Goal: Information Seeking & Learning: Compare options

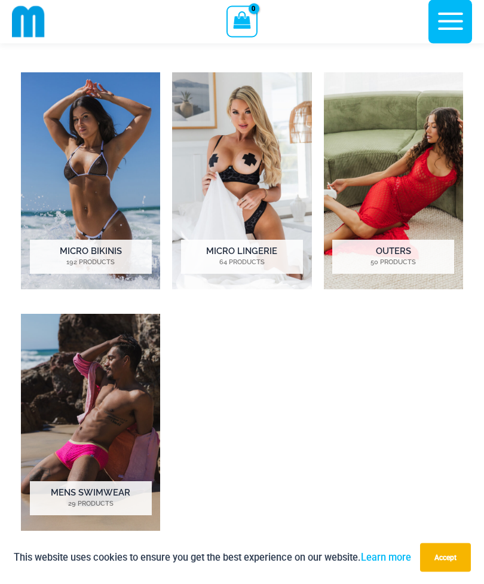
scroll to position [636, 0]
click at [120, 247] on h2 "Micro Bikinis 192 Products" at bounding box center [91, 256] width 122 height 33
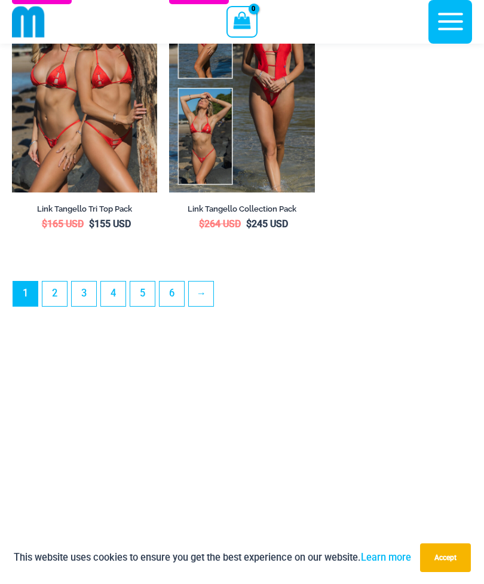
scroll to position [3782, 0]
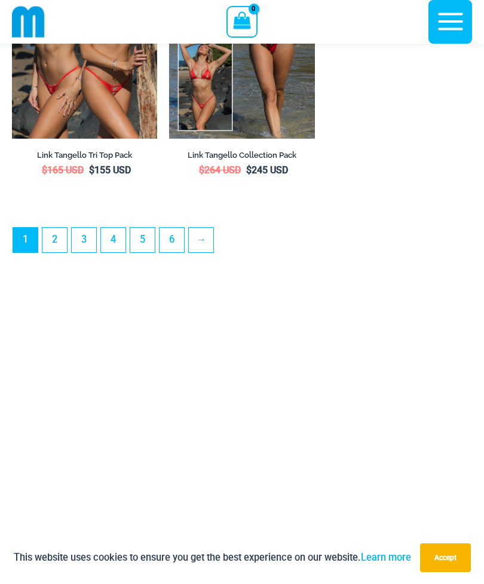
click at [205, 252] on link "→" at bounding box center [201, 240] width 25 height 25
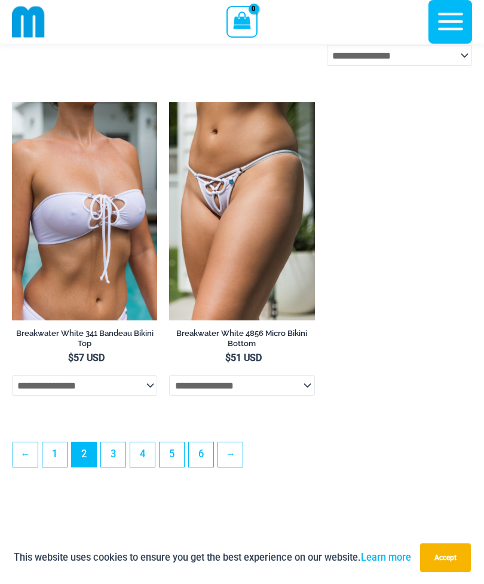
scroll to position [3288, 0]
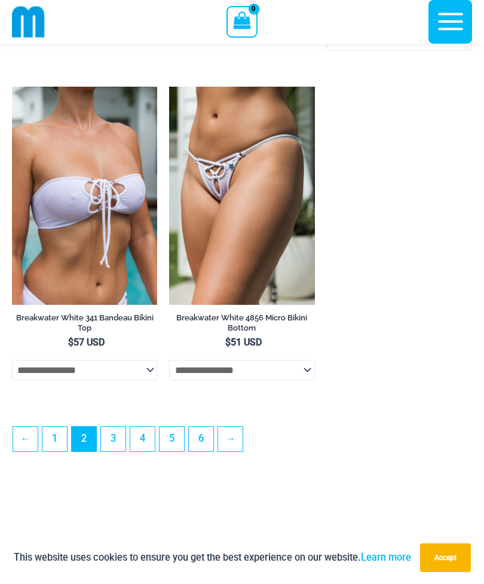
click at [237, 451] on link "→" at bounding box center [230, 439] width 25 height 25
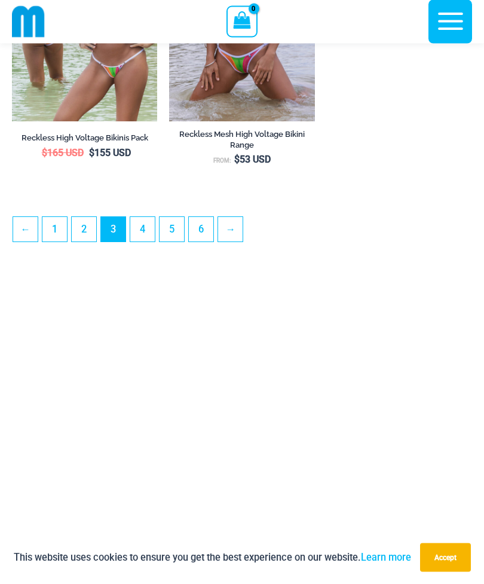
scroll to position [3458, 0]
click at [237, 242] on link "→" at bounding box center [230, 229] width 25 height 25
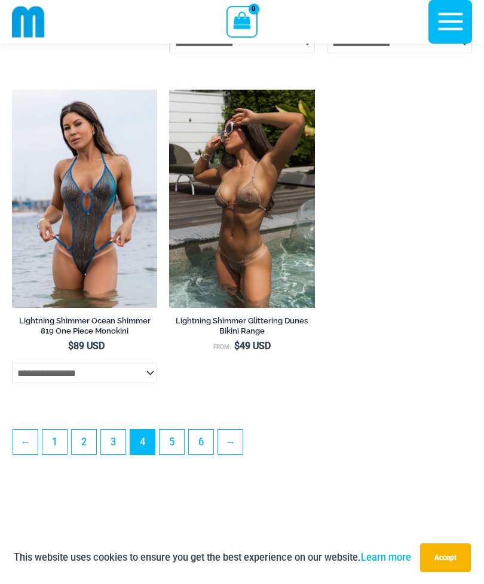
scroll to position [3310, 0]
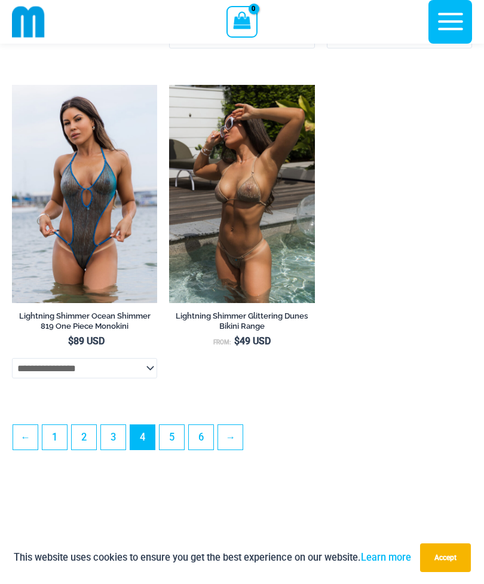
click at [236, 450] on link "→" at bounding box center [230, 437] width 25 height 25
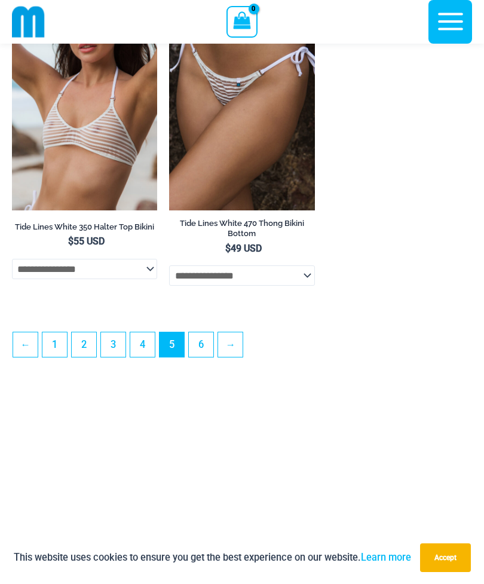
scroll to position [3379, 0]
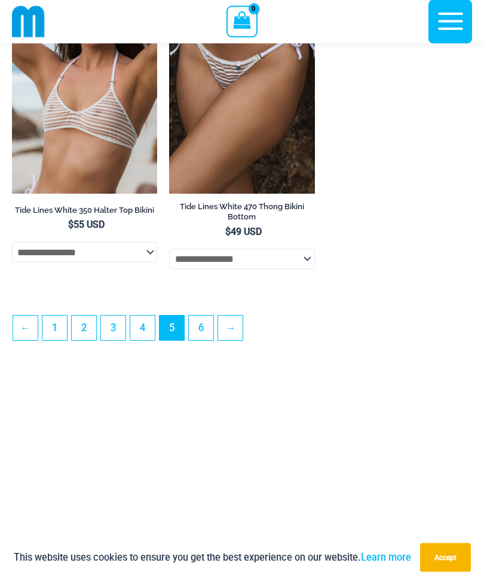
click at [231, 341] on link "→" at bounding box center [230, 328] width 25 height 25
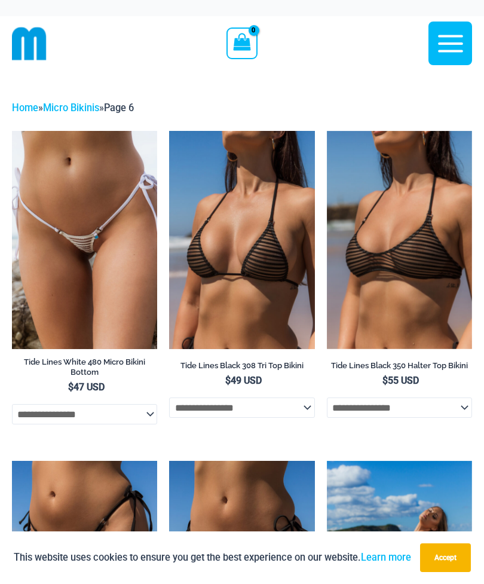
click at [448, 48] on icon "button" at bounding box center [451, 44] width 30 height 30
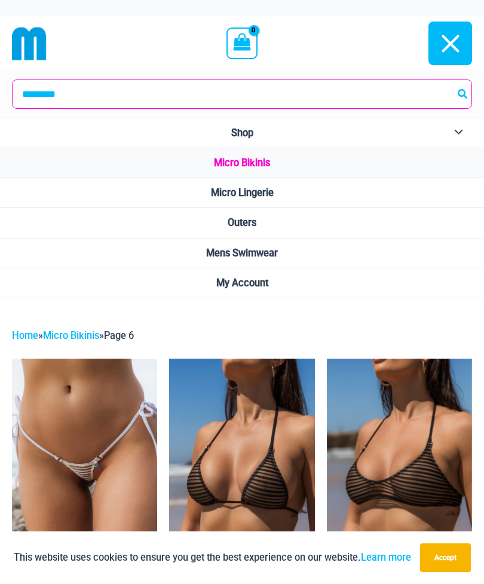
click at [274, 195] on span "Micro Lingerie" at bounding box center [242, 192] width 63 height 11
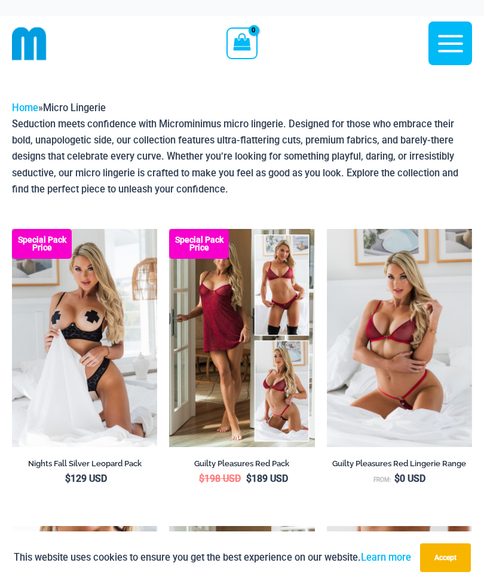
click at [12, 229] on img at bounding box center [12, 229] width 0 height 0
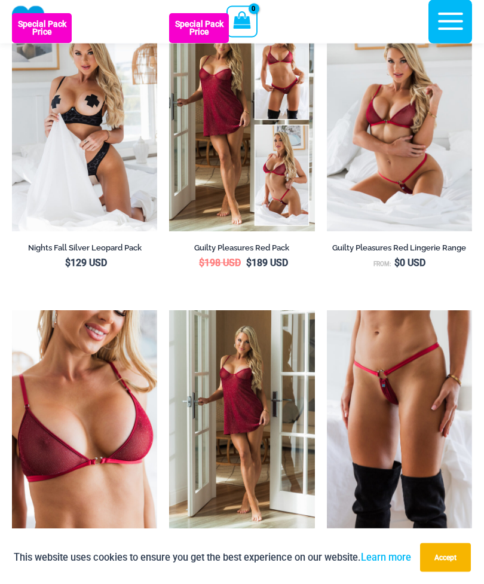
scroll to position [205, 0]
click at [169, 13] on img at bounding box center [169, 13] width 0 height 0
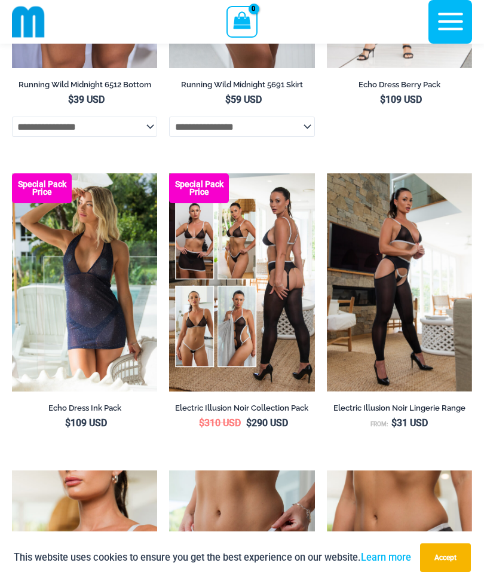
scroll to position [1972, 0]
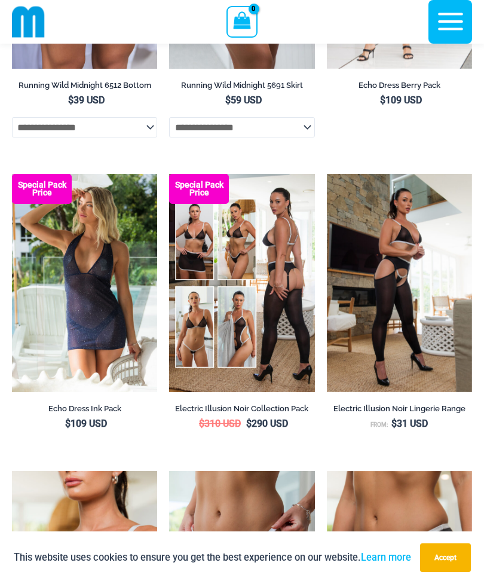
click at [169, 174] on img at bounding box center [169, 174] width 0 height 0
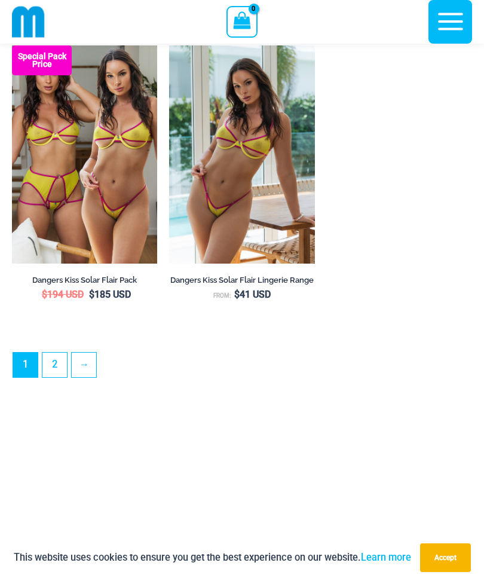
scroll to position [3365, 0]
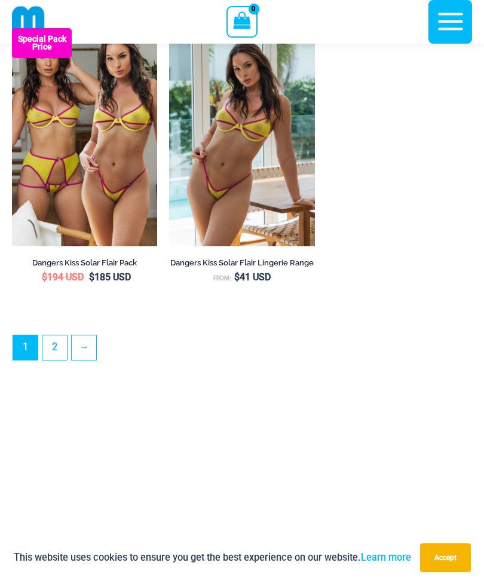
click at [83, 360] on link "→" at bounding box center [84, 347] width 25 height 25
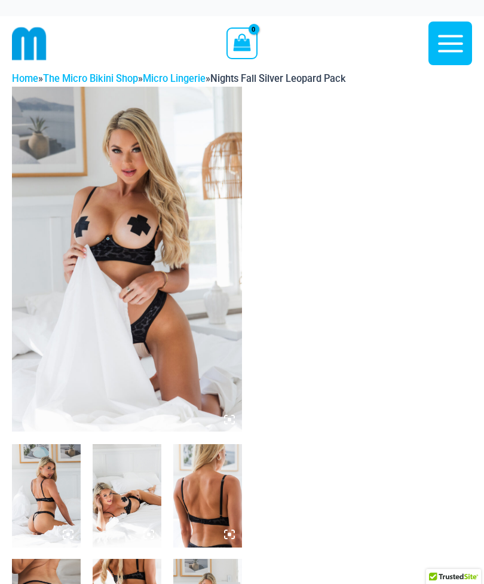
click at [51, 514] on img at bounding box center [46, 495] width 69 height 103
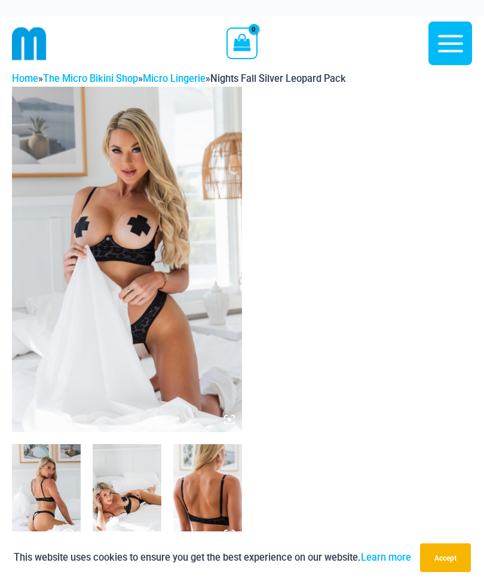
click at [47, 492] on img at bounding box center [46, 495] width 69 height 103
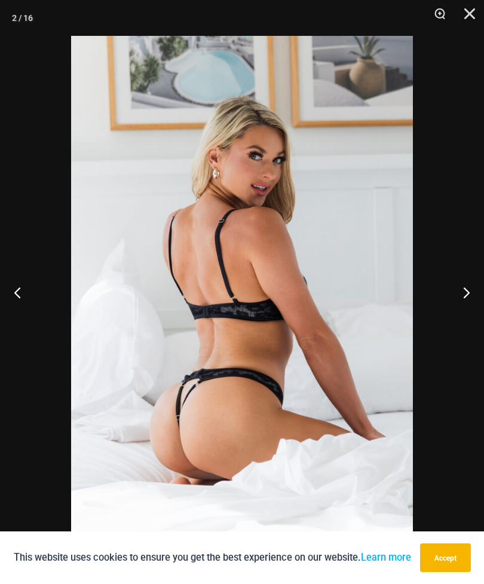
click at [465, 295] on button "Next" at bounding box center [461, 292] width 45 height 60
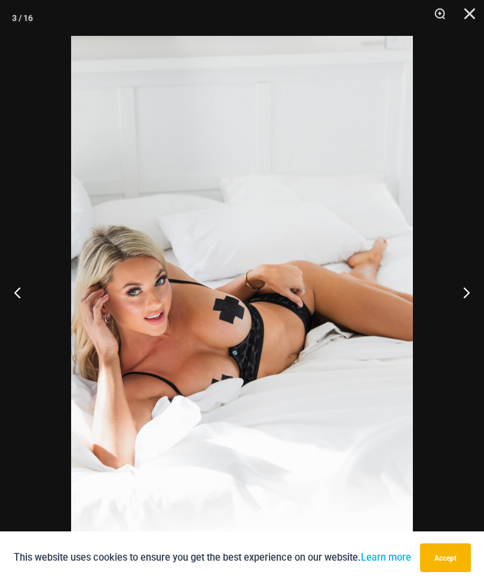
click at [445, 312] on button "Next" at bounding box center [461, 292] width 45 height 60
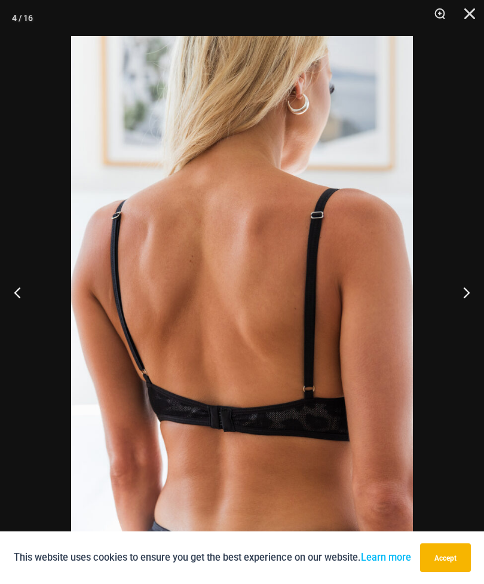
click at [448, 303] on button "Next" at bounding box center [461, 292] width 45 height 60
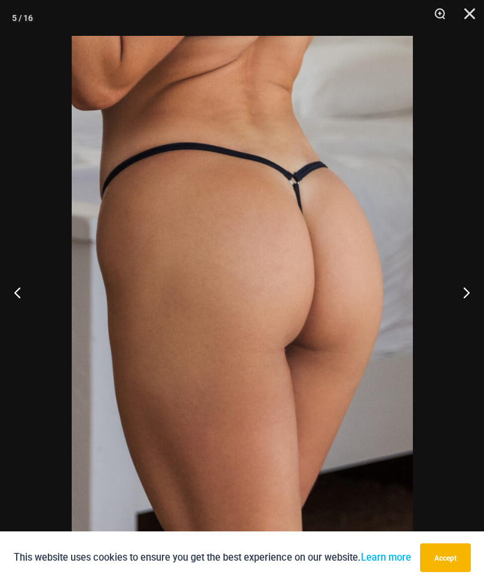
click at [454, 301] on button "Next" at bounding box center [461, 292] width 45 height 60
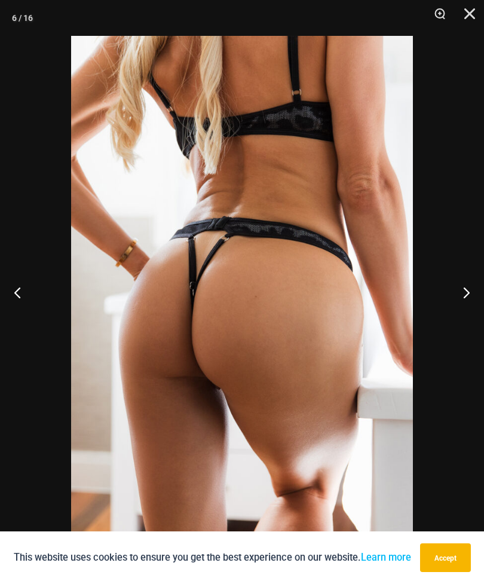
click at [448, 302] on button "Next" at bounding box center [461, 292] width 45 height 60
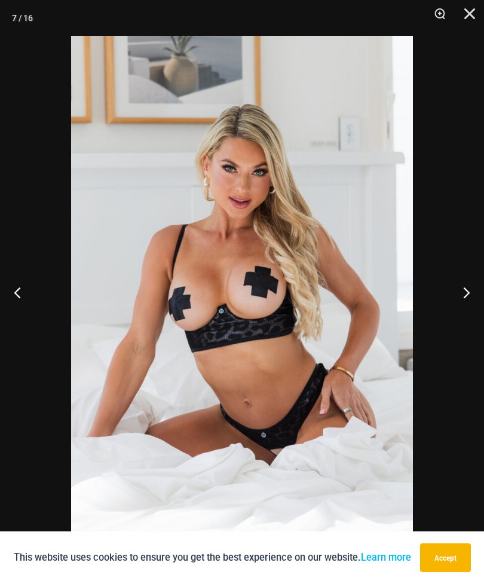
click at [454, 301] on button "Next" at bounding box center [461, 292] width 45 height 60
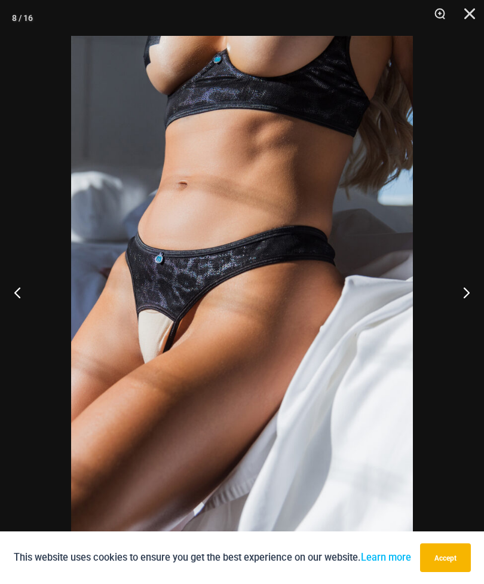
click at [462, 299] on button "Next" at bounding box center [461, 292] width 45 height 60
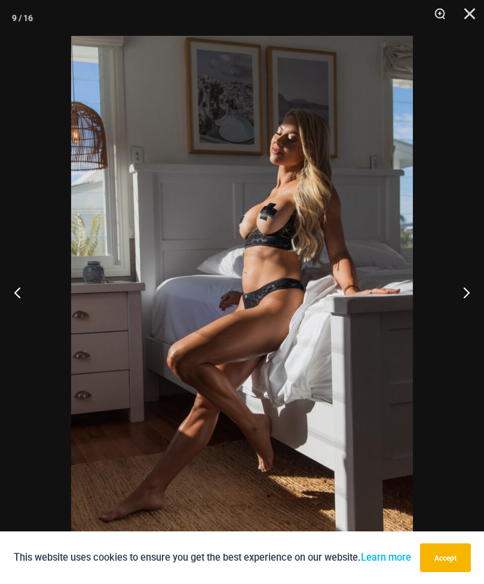
click at [462, 302] on button "Next" at bounding box center [461, 292] width 45 height 60
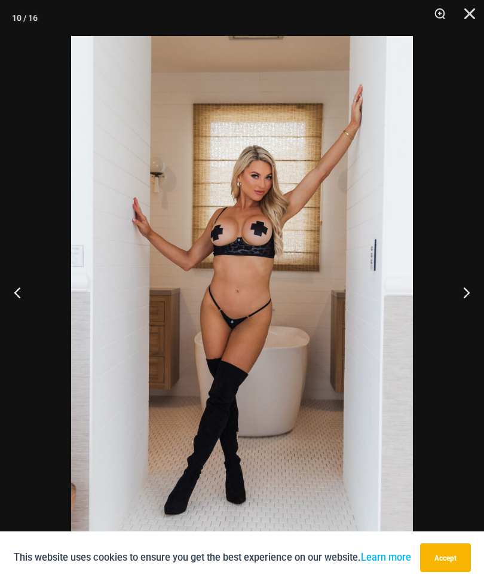
click at [457, 304] on button "Next" at bounding box center [461, 292] width 45 height 60
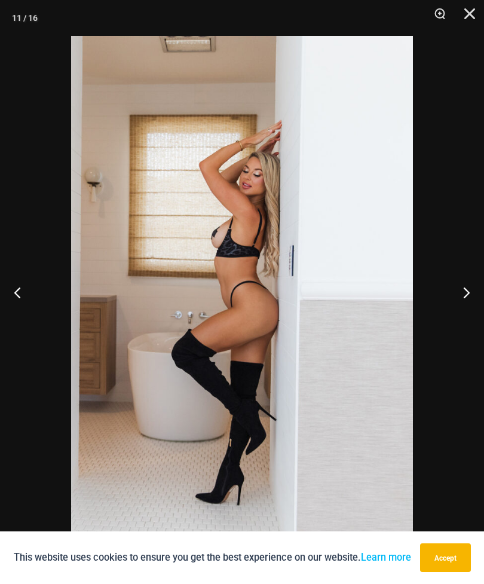
click at [454, 300] on button "Next" at bounding box center [461, 292] width 45 height 60
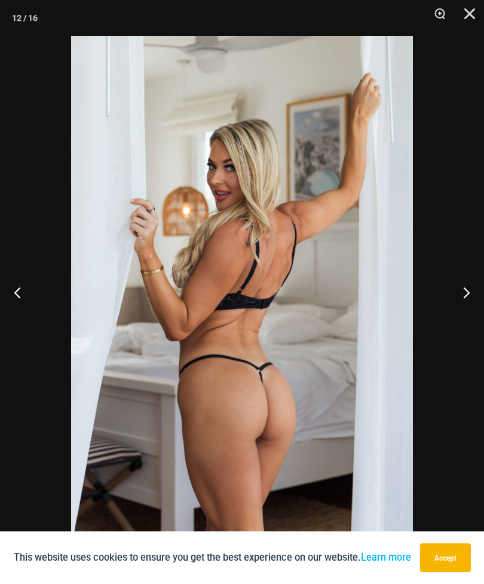
click at [454, 299] on button "Next" at bounding box center [461, 292] width 45 height 60
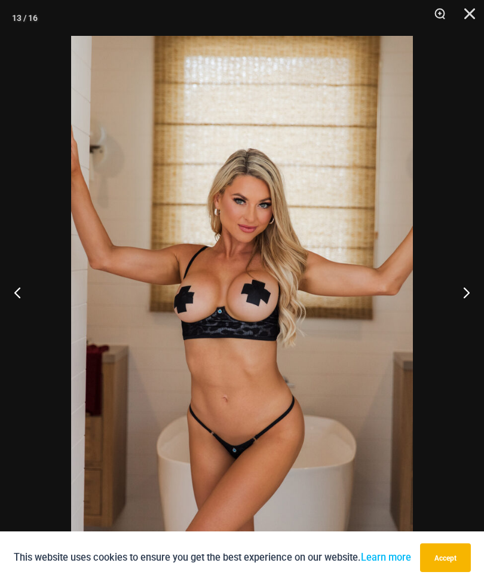
click at [454, 298] on button "Next" at bounding box center [461, 292] width 45 height 60
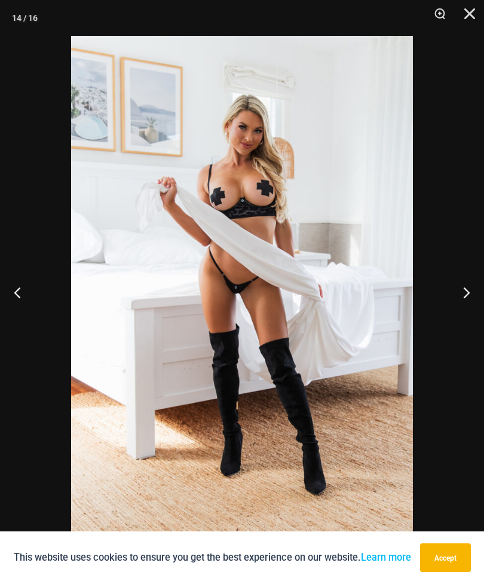
click at [456, 298] on button "Next" at bounding box center [461, 292] width 45 height 60
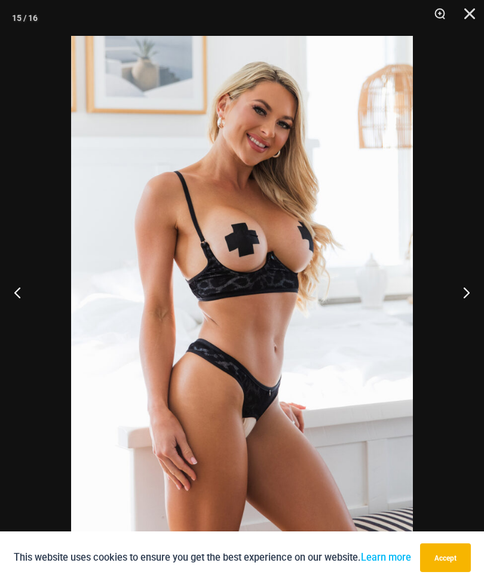
click at [455, 301] on button "Next" at bounding box center [461, 292] width 45 height 60
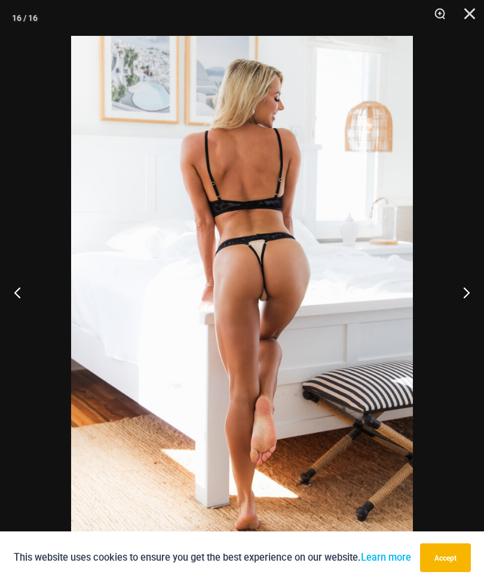
click at [462, 300] on button "Next" at bounding box center [461, 292] width 45 height 60
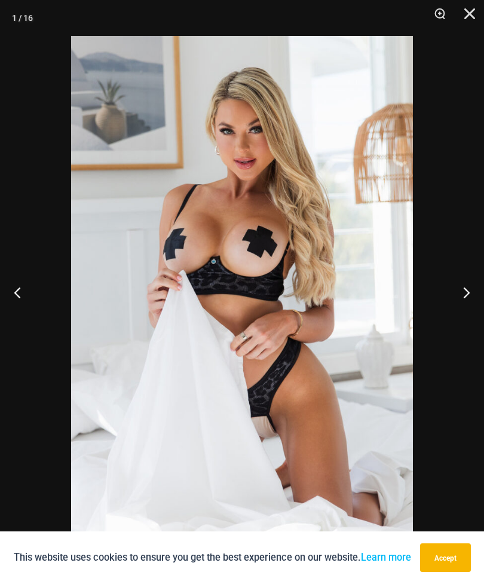
click at [460, 299] on button "Next" at bounding box center [461, 292] width 45 height 60
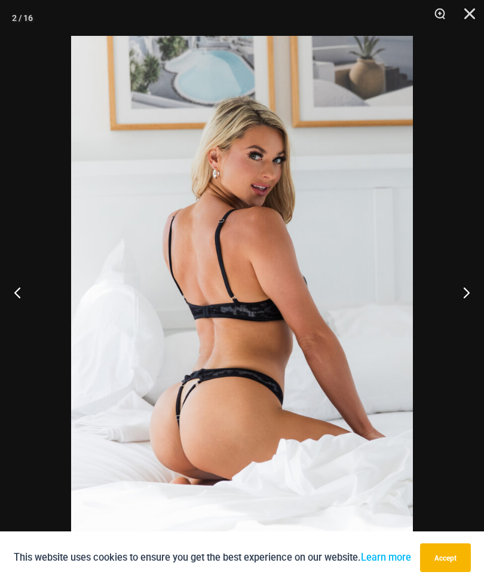
click at [479, 21] on button "Close" at bounding box center [466, 18] width 30 height 36
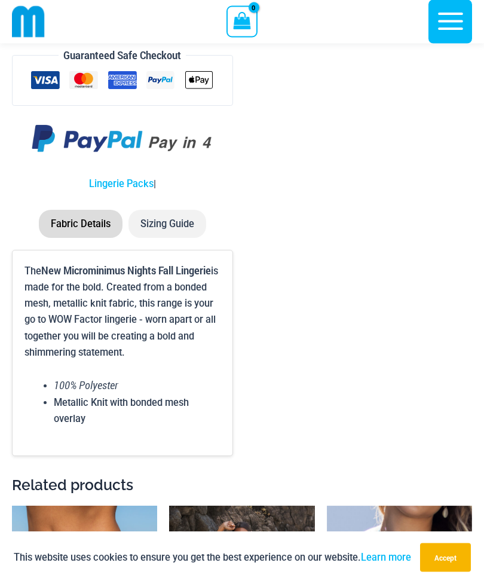
scroll to position [3496, 0]
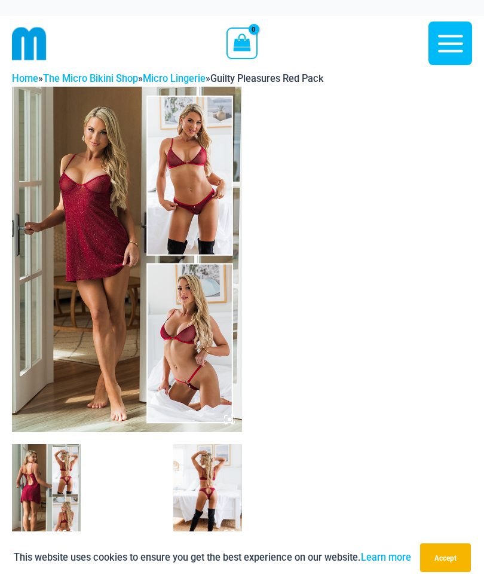
click at [91, 278] on img at bounding box center [127, 260] width 230 height 346
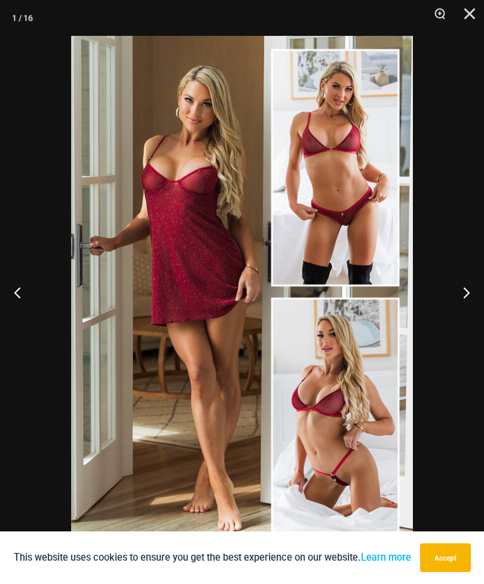
click at [468, 307] on button "Next" at bounding box center [461, 292] width 45 height 60
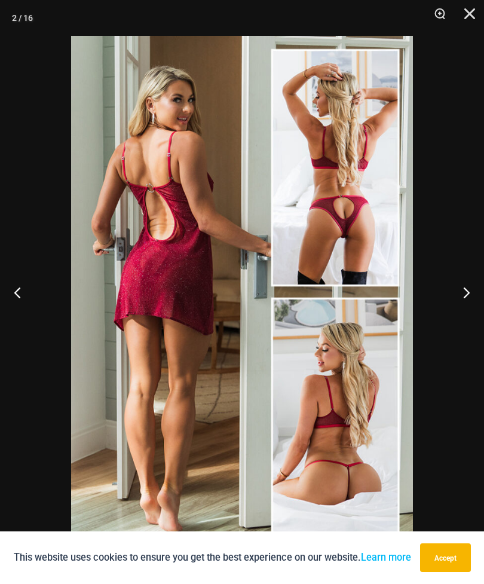
click at [452, 307] on button "Next" at bounding box center [461, 292] width 45 height 60
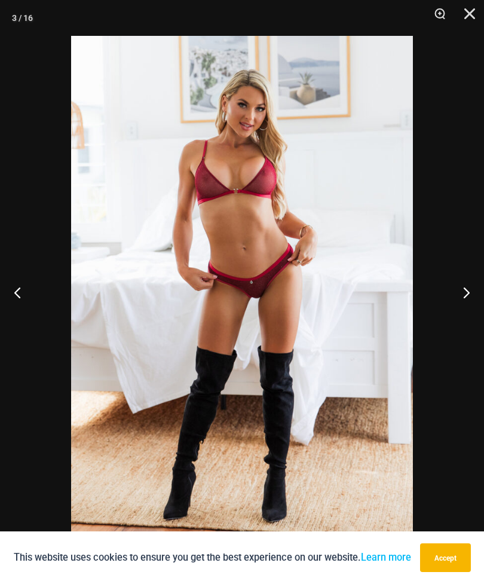
click at [463, 300] on button "Next" at bounding box center [461, 292] width 45 height 60
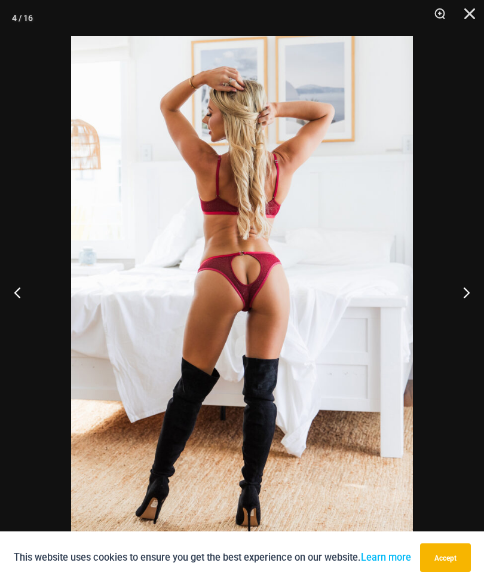
click at [465, 298] on button "Next" at bounding box center [461, 292] width 45 height 60
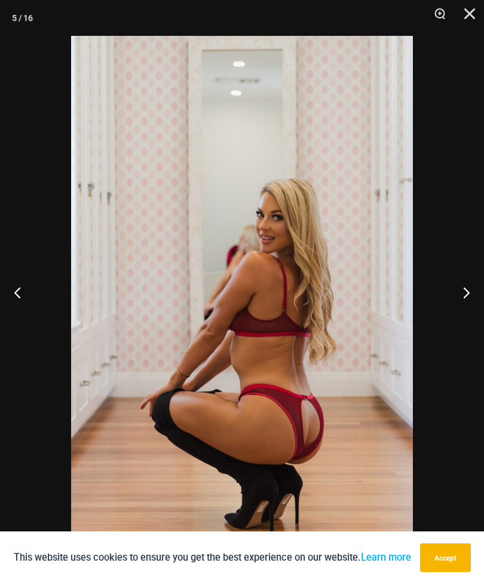
click at [459, 303] on button "Next" at bounding box center [461, 292] width 45 height 60
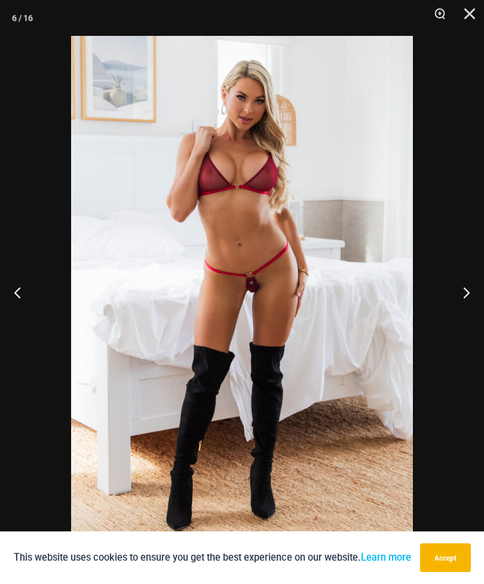
click at [461, 300] on button "Next" at bounding box center [461, 292] width 45 height 60
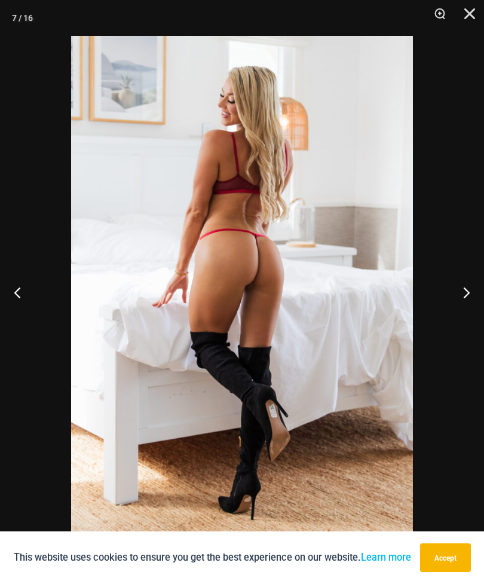
click at [459, 296] on button "Next" at bounding box center [461, 292] width 45 height 60
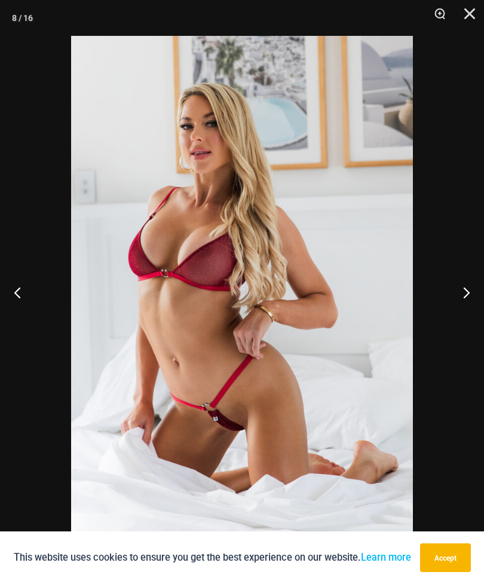
click at [466, 294] on button "Next" at bounding box center [461, 292] width 45 height 60
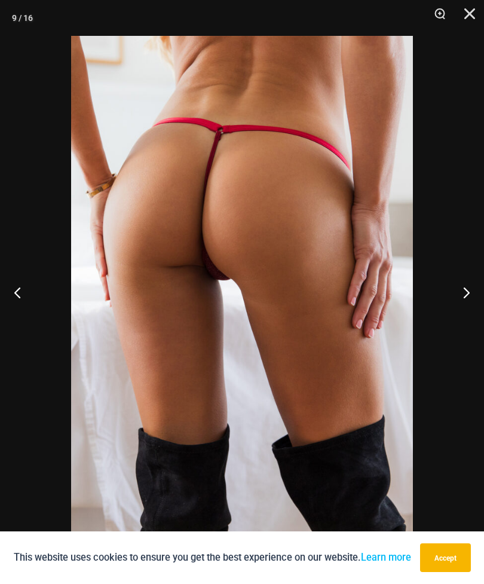
click at [466, 291] on button "Next" at bounding box center [461, 292] width 45 height 60
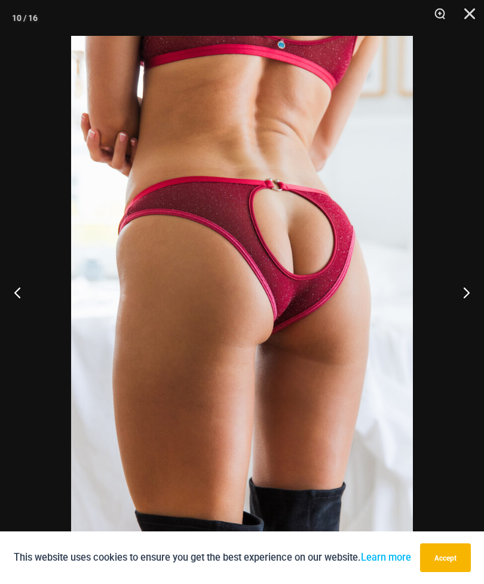
click at [460, 304] on button "Next" at bounding box center [461, 292] width 45 height 60
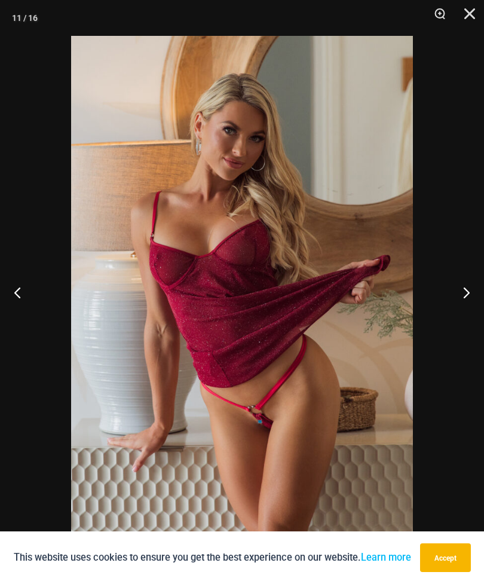
click at [455, 301] on button "Next" at bounding box center [461, 292] width 45 height 60
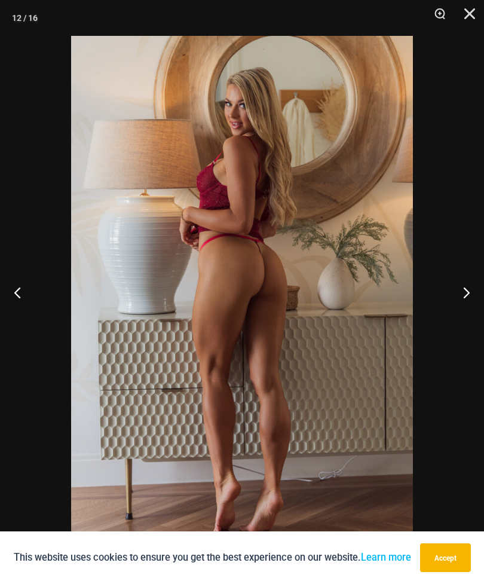
click at [468, 291] on button "Next" at bounding box center [461, 292] width 45 height 60
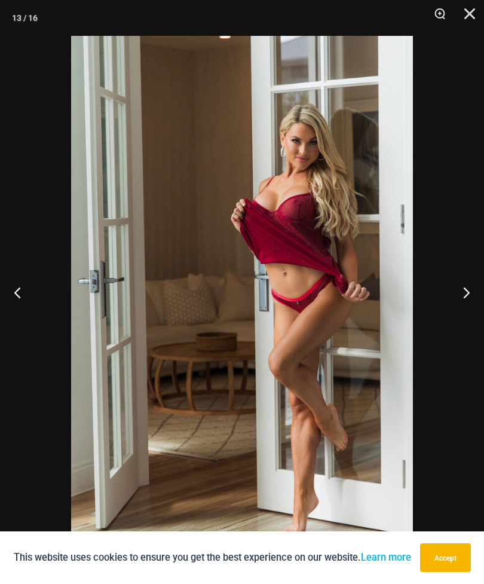
click at [445, 304] on button "Next" at bounding box center [461, 292] width 45 height 60
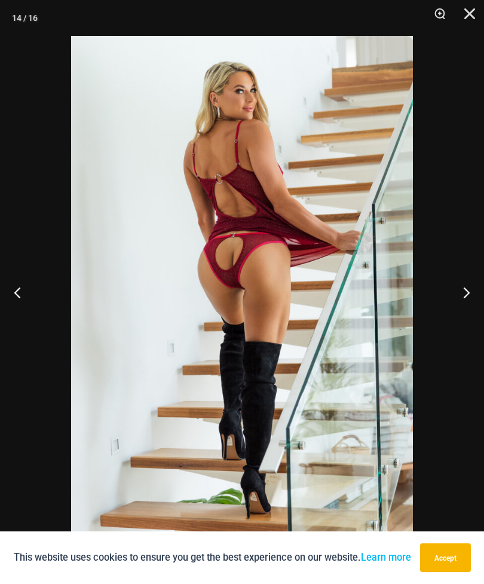
click at [463, 295] on button "Next" at bounding box center [461, 292] width 45 height 60
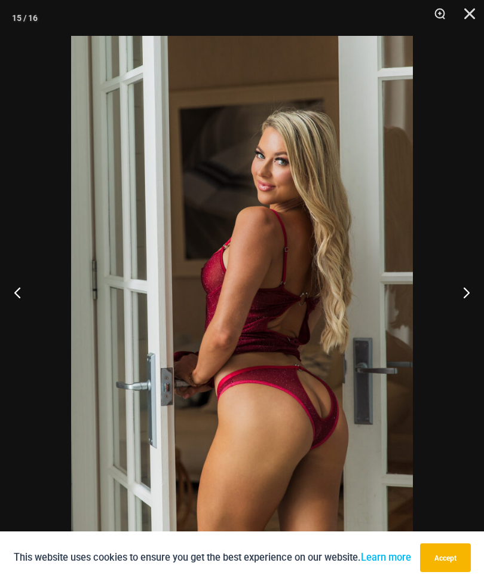
click at [466, 306] on button "Next" at bounding box center [461, 292] width 45 height 60
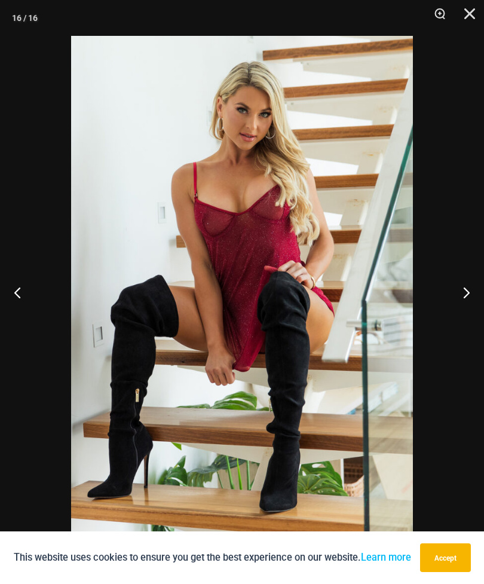
click at [459, 319] on button "Next" at bounding box center [461, 292] width 45 height 60
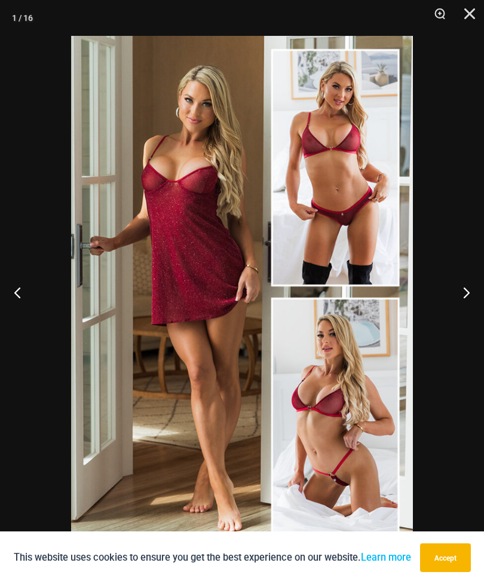
click at [458, 282] on button "Next" at bounding box center [461, 292] width 45 height 60
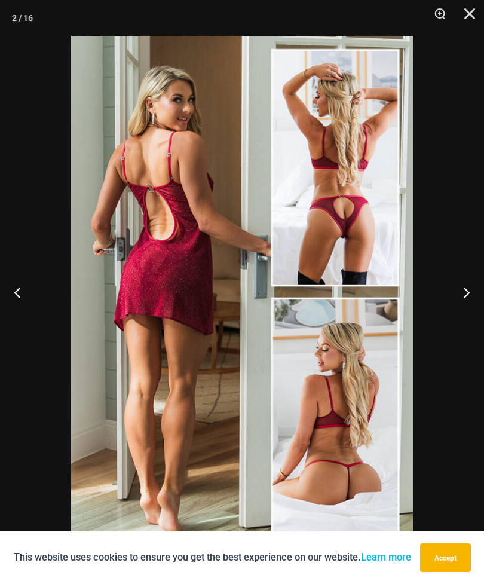
click at [478, 11] on button "Close" at bounding box center [466, 18] width 30 height 36
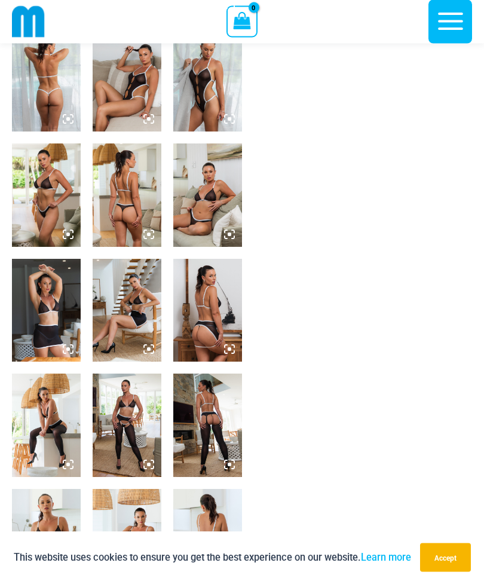
scroll to position [405, 0]
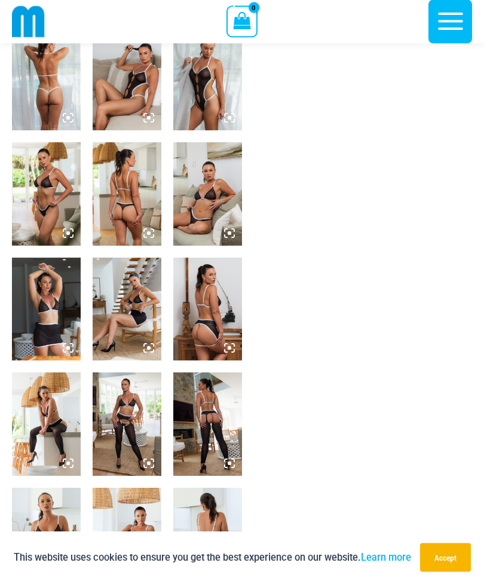
click at [134, 537] on img at bounding box center [127, 539] width 69 height 103
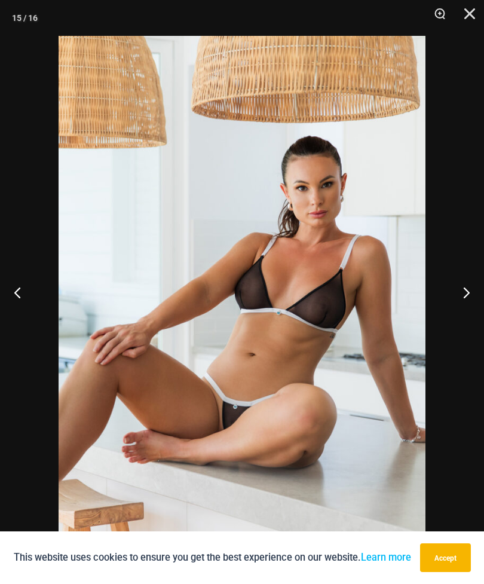
click at [466, 24] on button "Close" at bounding box center [466, 18] width 30 height 36
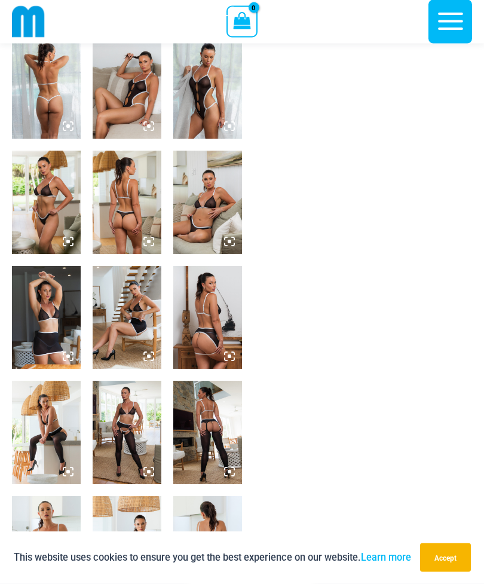
scroll to position [388, 0]
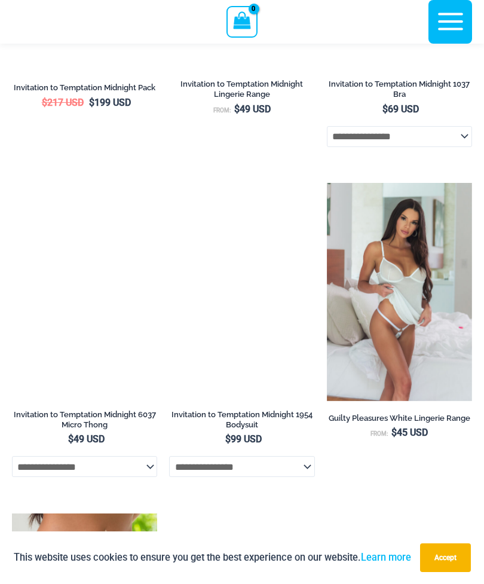
scroll to position [1249, 0]
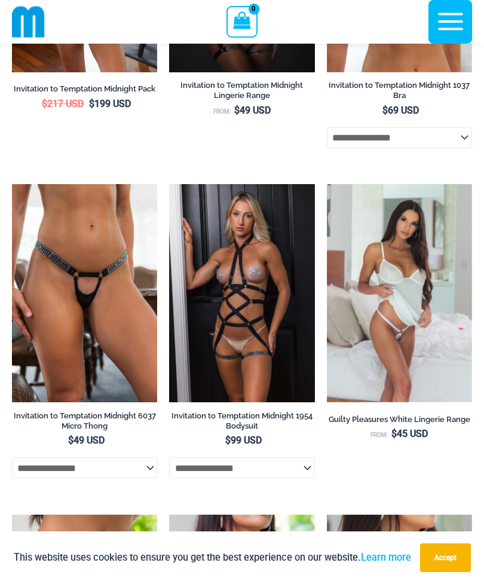
click at [327, 184] on img at bounding box center [327, 184] width 0 height 0
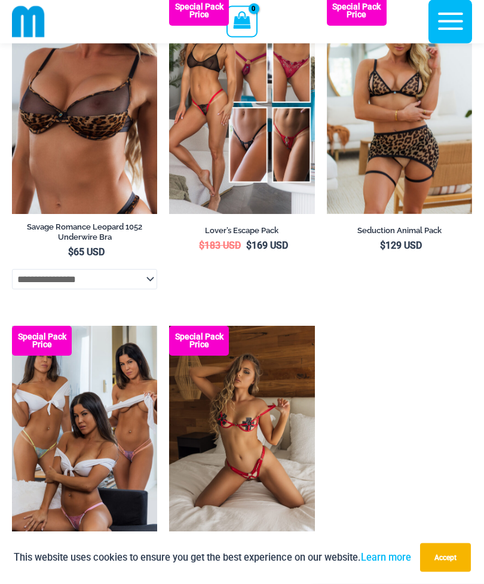
scroll to position [3076, 0]
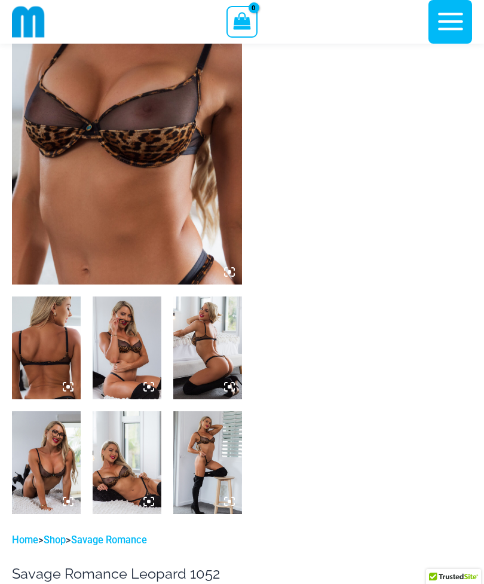
scroll to position [146, 0]
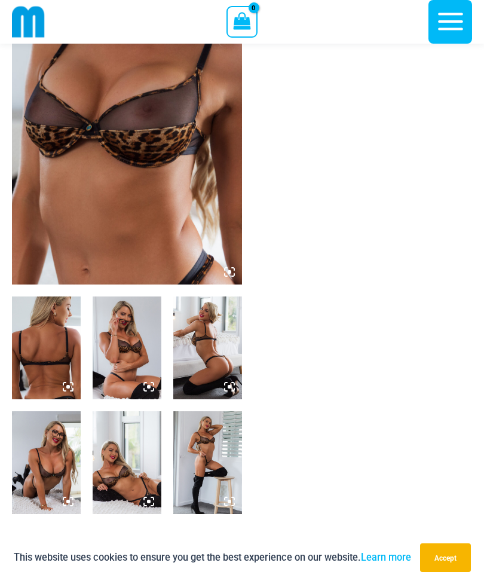
click at [129, 360] on img at bounding box center [127, 348] width 69 height 103
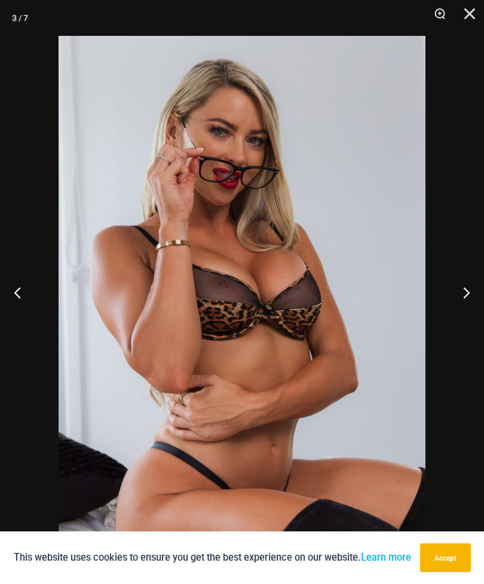
click at [463, 311] on button "Next" at bounding box center [461, 292] width 45 height 60
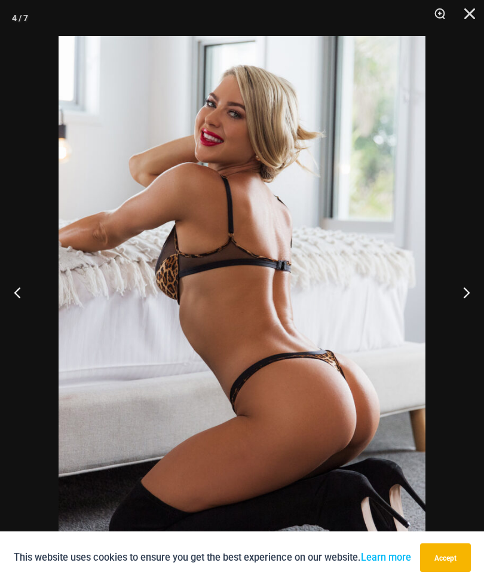
click at [468, 315] on button "Next" at bounding box center [461, 292] width 45 height 60
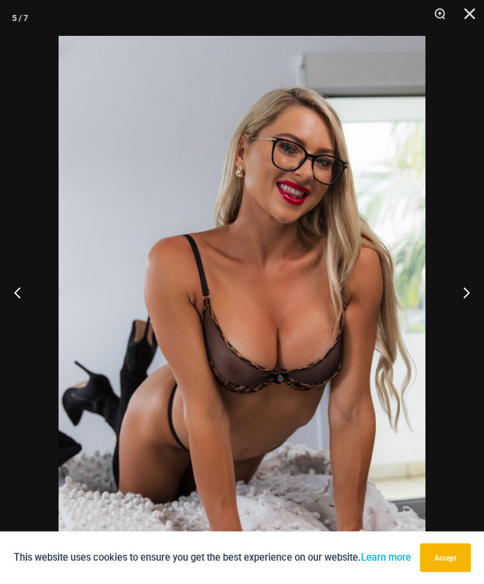
click at [461, 322] on button "Next" at bounding box center [461, 292] width 45 height 60
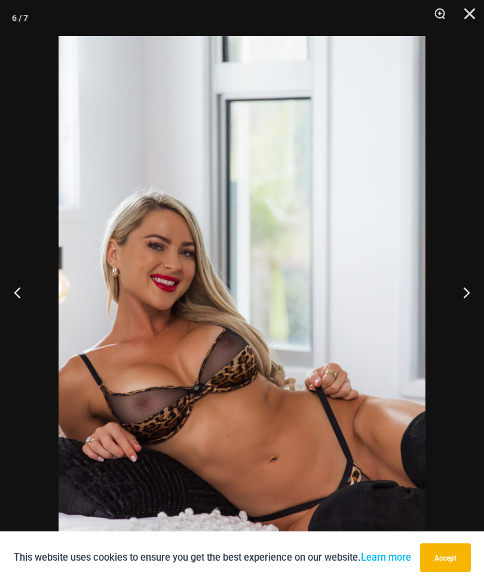
click at [476, 319] on button "Next" at bounding box center [461, 292] width 45 height 60
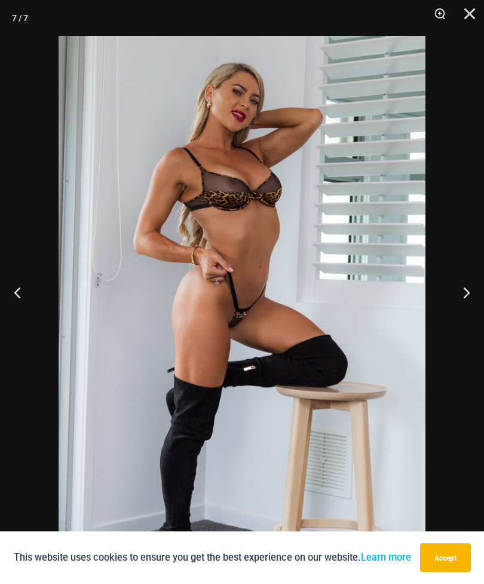
click at [463, 322] on button "Next" at bounding box center [461, 292] width 45 height 60
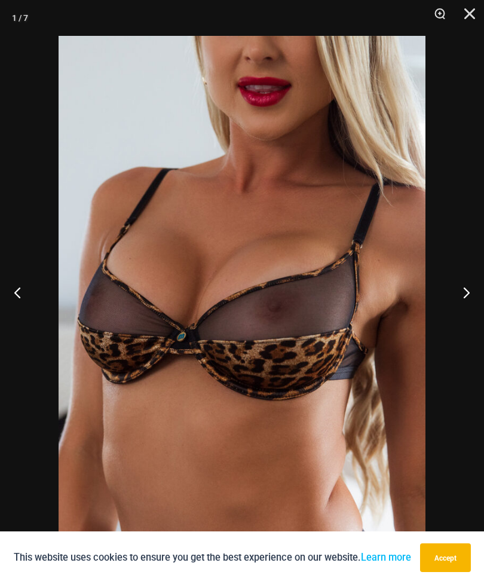
click at [462, 322] on button "Next" at bounding box center [461, 292] width 45 height 60
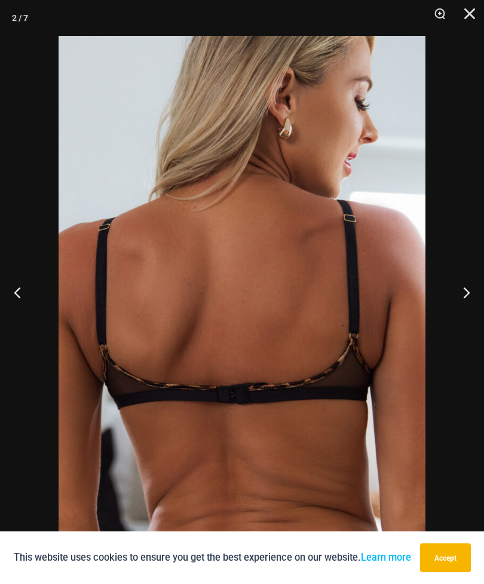
click at [468, 319] on button "Next" at bounding box center [461, 292] width 45 height 60
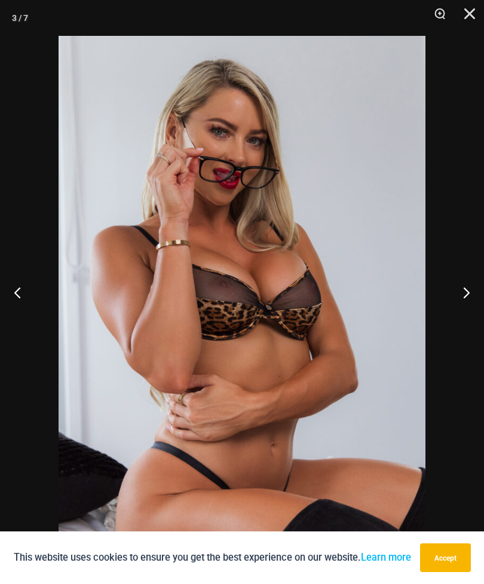
click at [463, 16] on button "Close" at bounding box center [466, 18] width 30 height 36
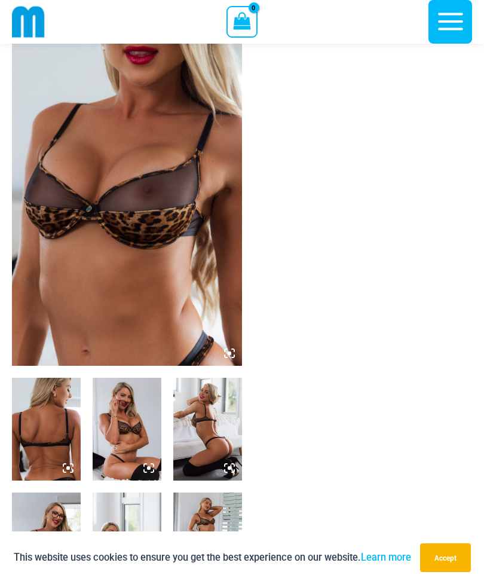
scroll to position [0, 0]
